Goal: Information Seeking & Learning: Find specific fact

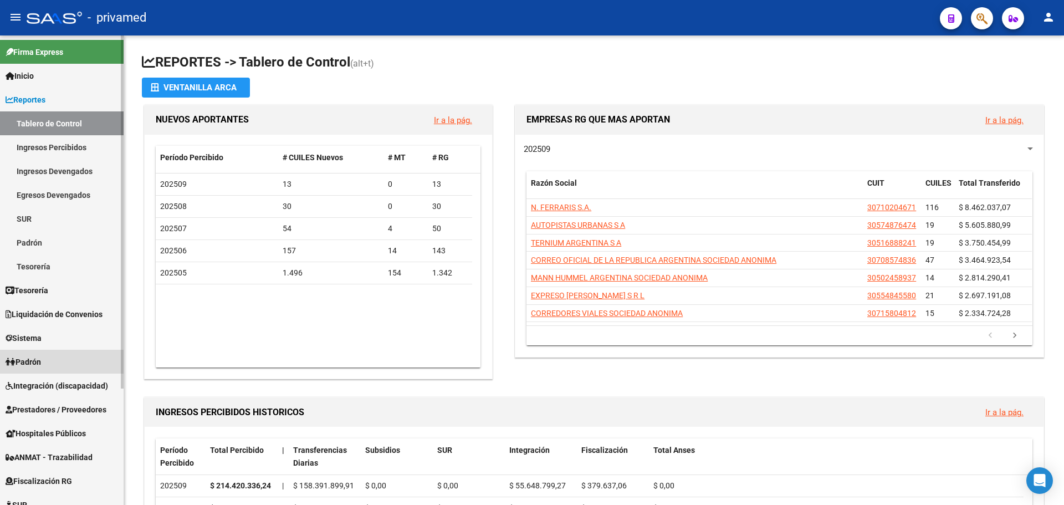
click at [41, 366] on span "Padrón" at bounding box center [23, 362] width 35 height 12
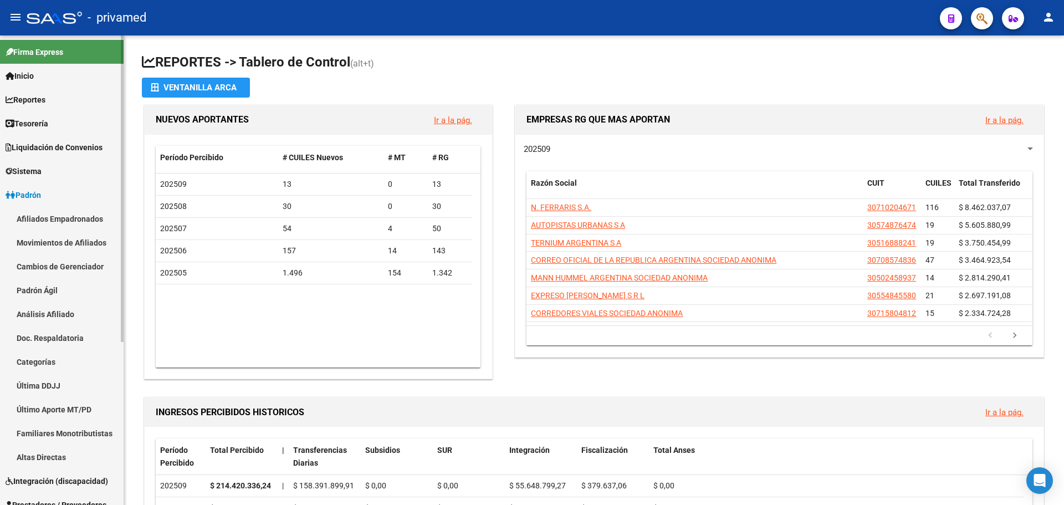
click at [60, 221] on link "Afiliados Empadronados" at bounding box center [62, 219] width 124 height 24
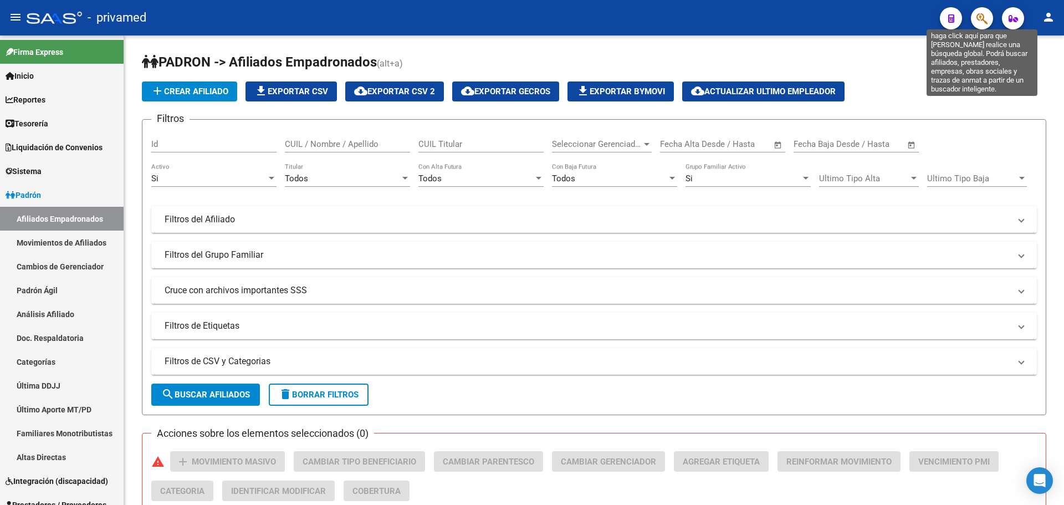
click at [986, 13] on icon "button" at bounding box center [981, 18] width 11 height 13
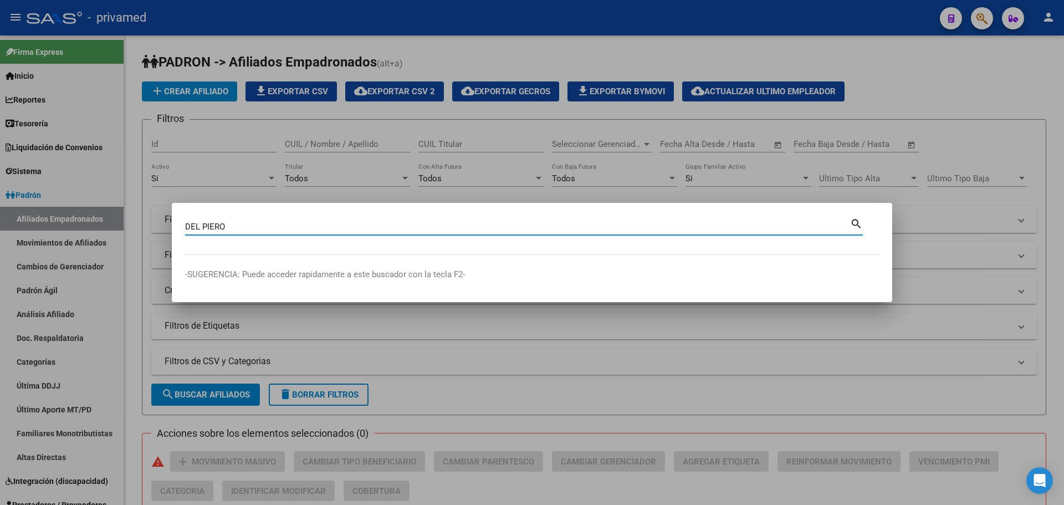
type input "DEL PIERO"
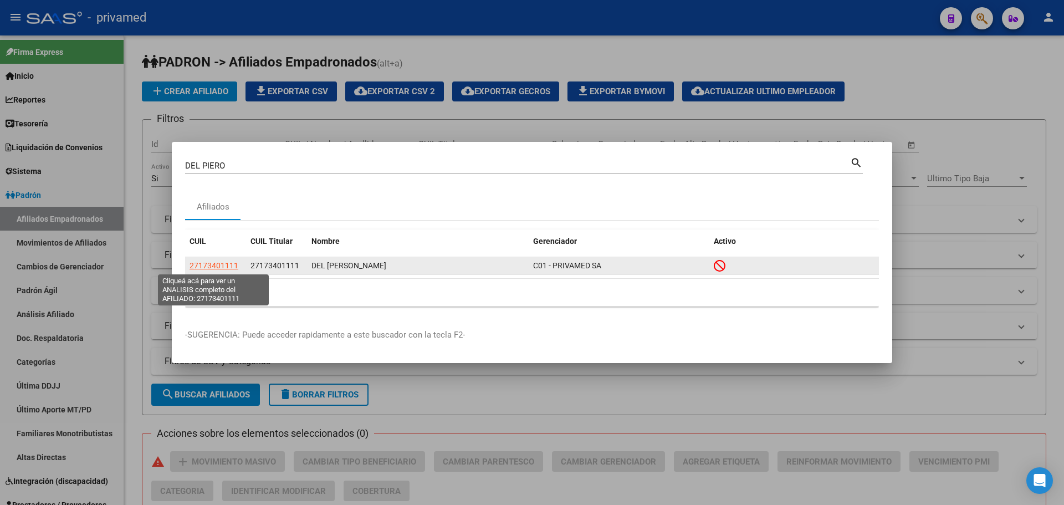
click at [223, 262] on span "27173401111" at bounding box center [214, 265] width 49 height 9
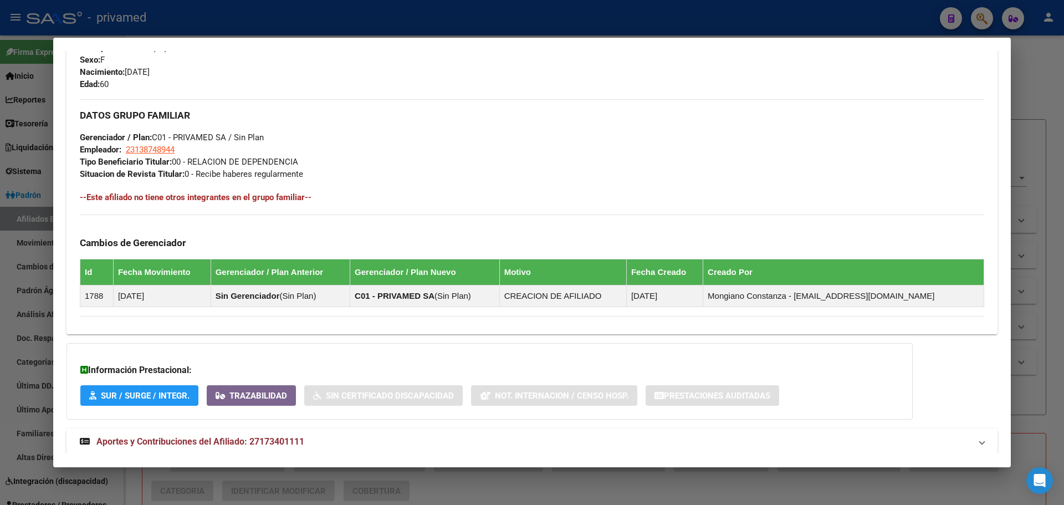
scroll to position [488, 0]
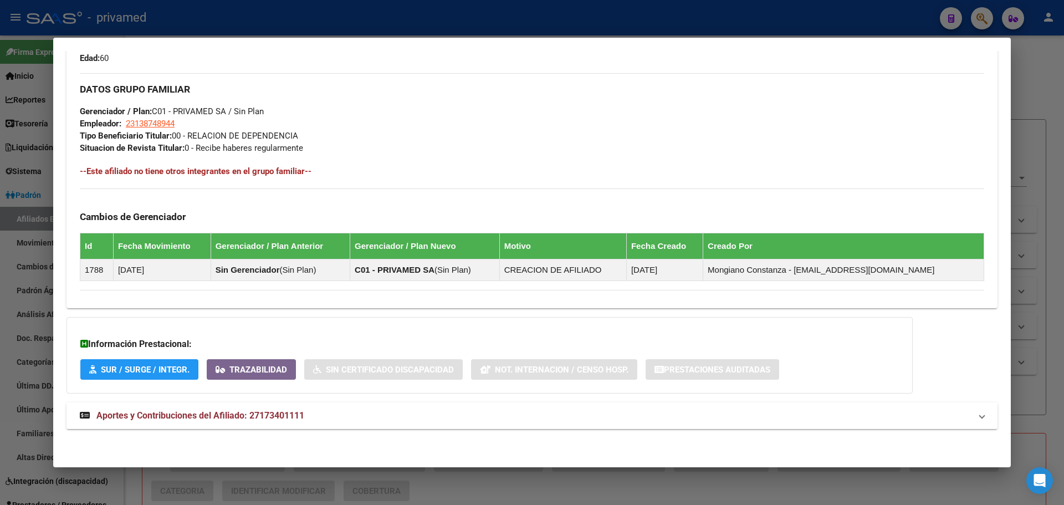
click at [162, 423] on mat-expansion-panel-header "Aportes y Contribuciones del Afiliado: 27173401111" at bounding box center [531, 415] width 931 height 27
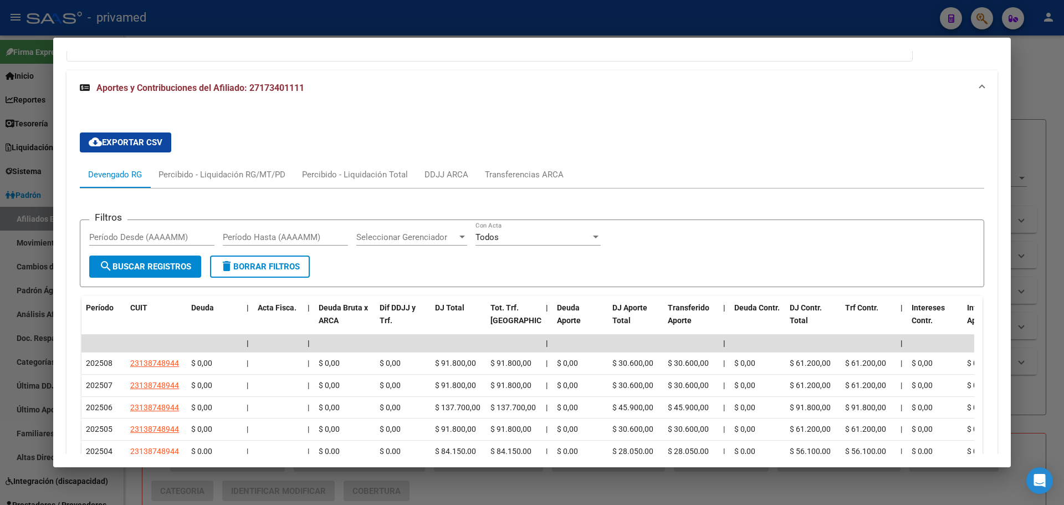
scroll to position [820, 0]
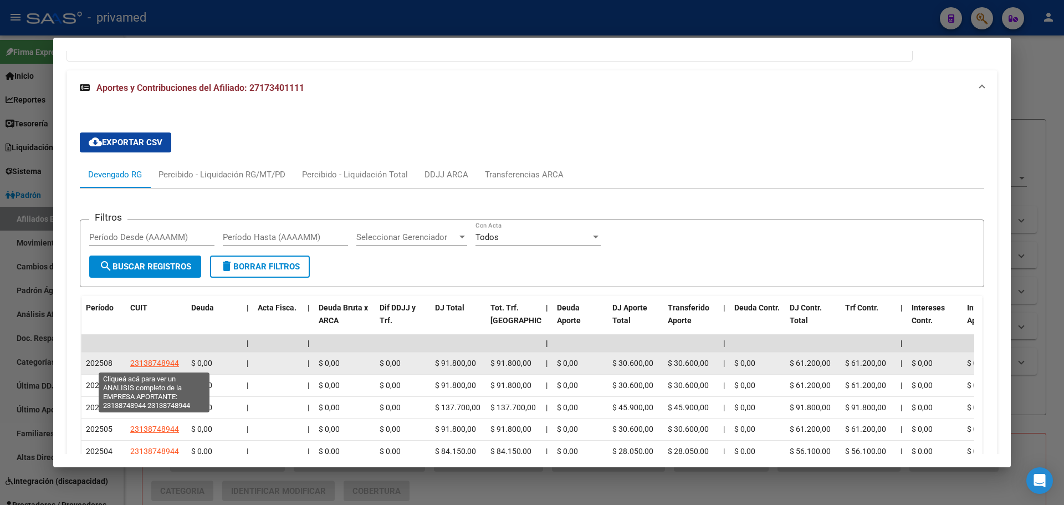
click at [152, 365] on span "23138748944" at bounding box center [154, 362] width 49 height 9
type textarea "23138748944"
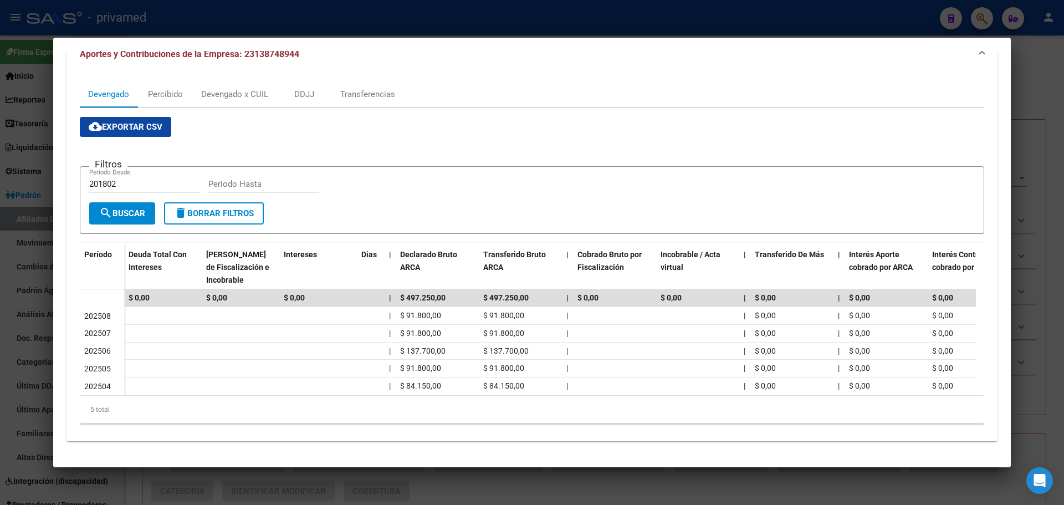
scroll to position [0, 0]
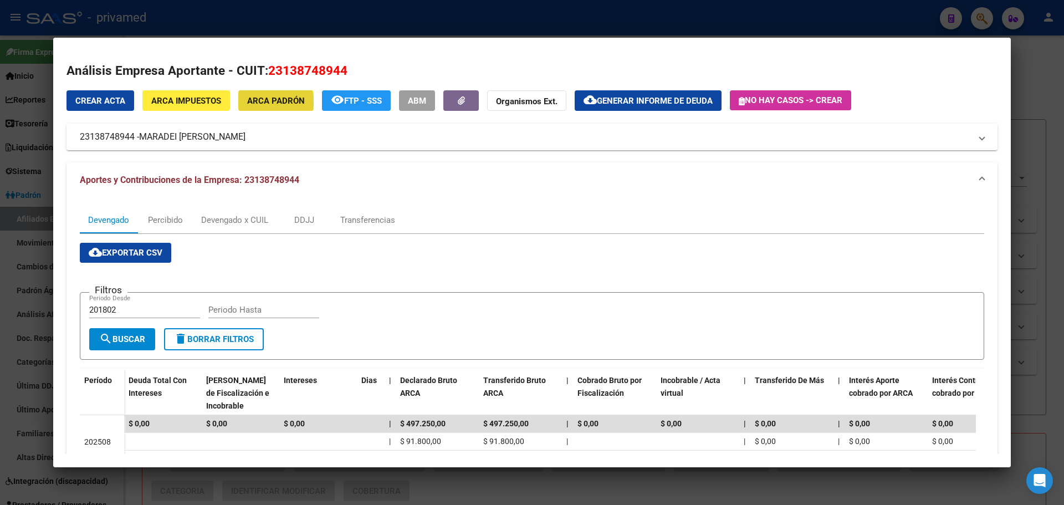
click at [257, 103] on span "ARCA Padrón" at bounding box center [276, 101] width 58 height 10
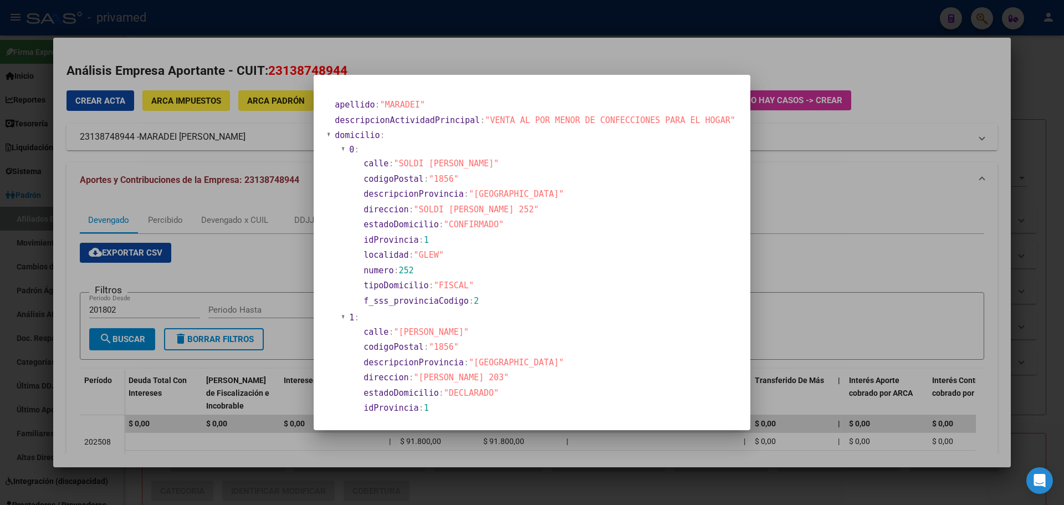
click at [201, 105] on div at bounding box center [532, 252] width 1064 height 505
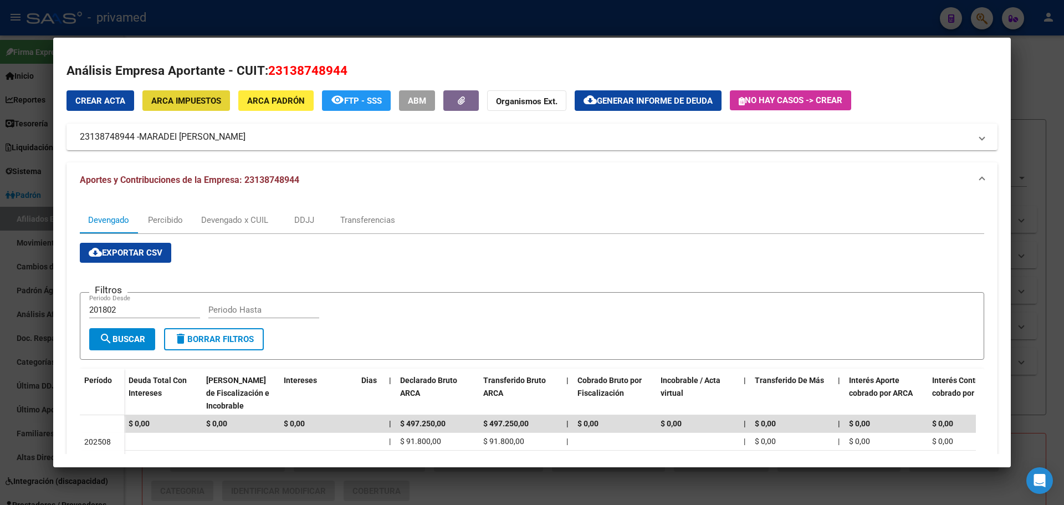
click at [201, 105] on span "ARCA Impuestos" at bounding box center [186, 101] width 70 height 10
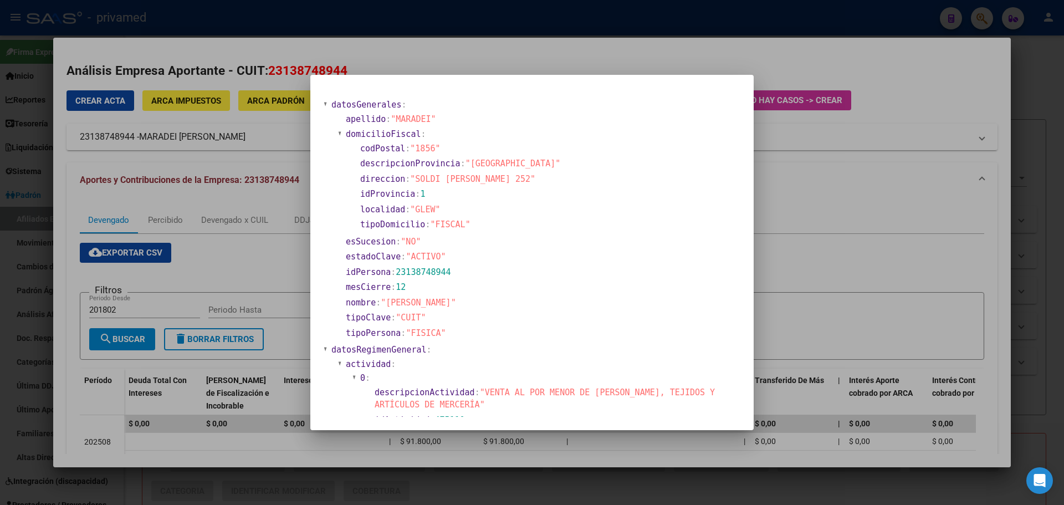
click at [190, 155] on div at bounding box center [532, 252] width 1064 height 505
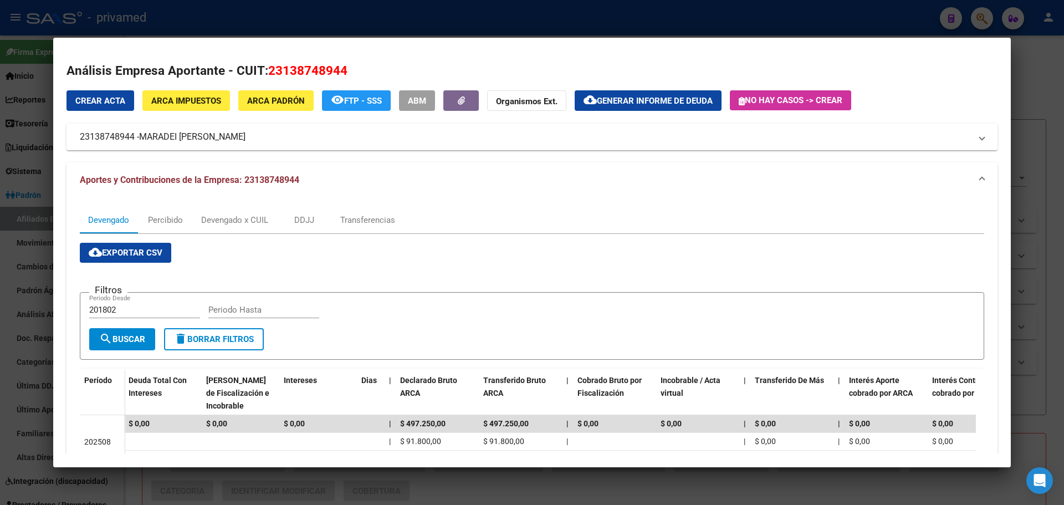
click at [313, 178] on mat-panel-title "Aportes y Contribuciones de la Empresa: 23138748944" at bounding box center [525, 179] width 891 height 13
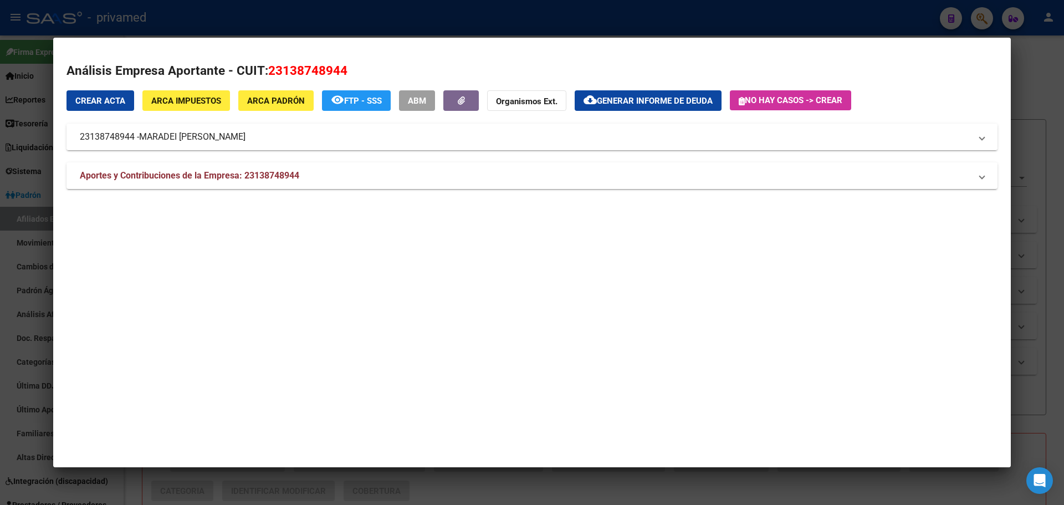
drag, startPoint x: 263, startPoint y: 138, endPoint x: 93, endPoint y: 139, distance: 169.6
click at [93, 139] on mat-panel-title "23138748944 - [PERSON_NAME]" at bounding box center [525, 136] width 891 height 13
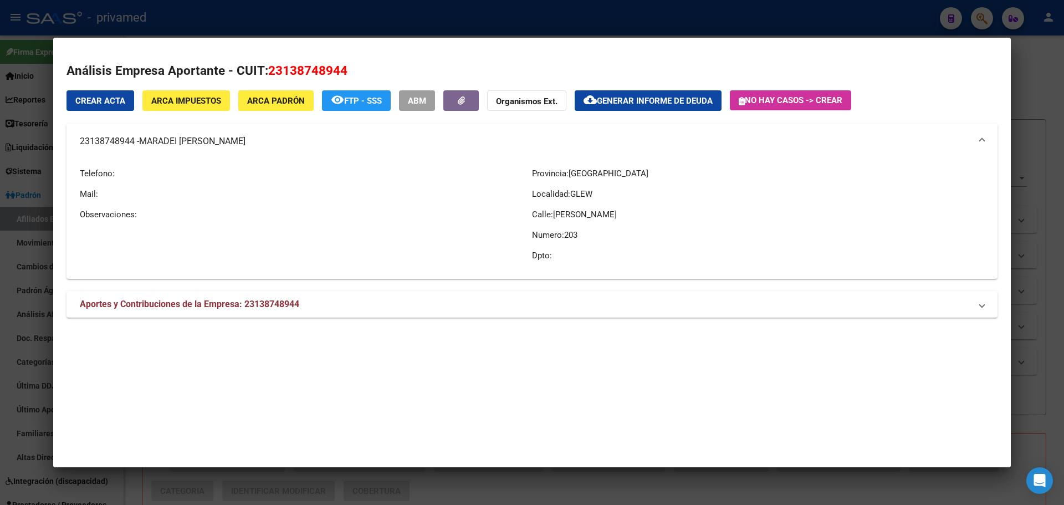
drag, startPoint x: 80, startPoint y: 142, endPoint x: 252, endPoint y: 155, distance: 171.7
click at [252, 155] on mat-expansion-panel-header "23138748944 - [PERSON_NAME]" at bounding box center [531, 141] width 931 height 35
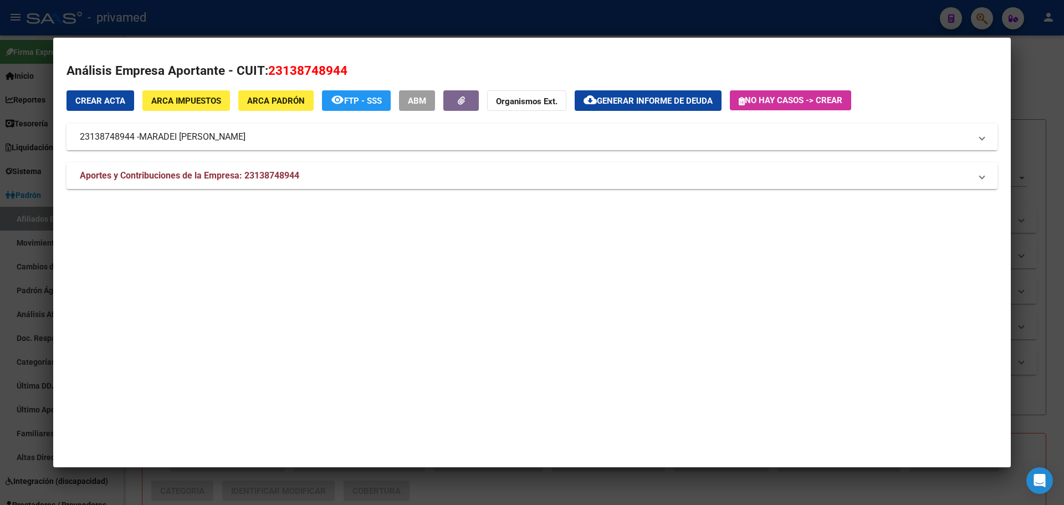
copy mat-panel-title "23138748944 - [PERSON_NAME]"
click at [157, 182] on strong "Aportes y Contribuciones de la Empresa: 23138748944" at bounding box center [189, 175] width 219 height 13
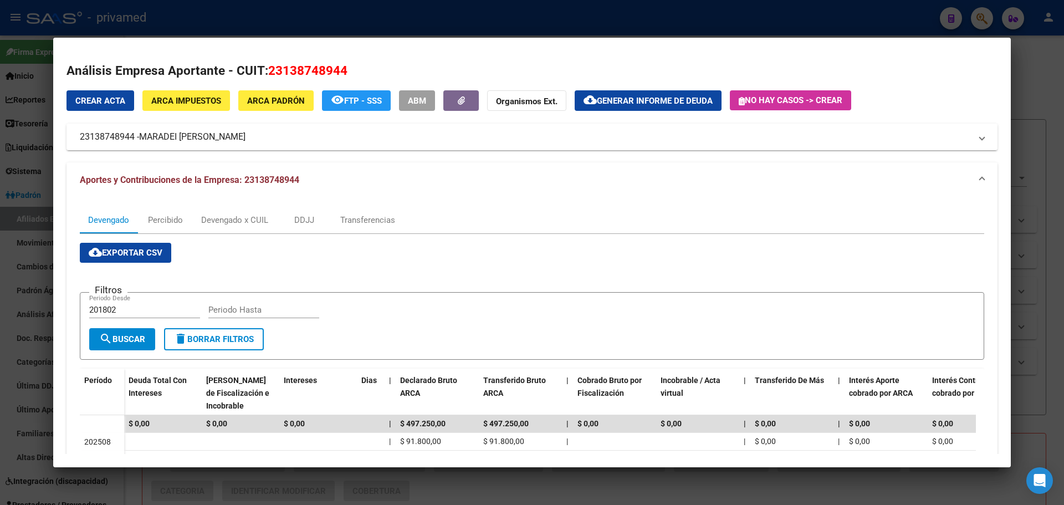
click at [151, 132] on span "MARADEI [PERSON_NAME]" at bounding box center [192, 136] width 106 height 13
